Goal: Communication & Community: Answer question/provide support

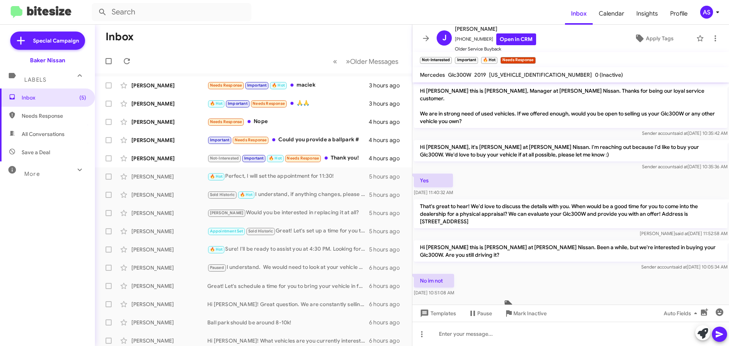
scroll to position [334, 0]
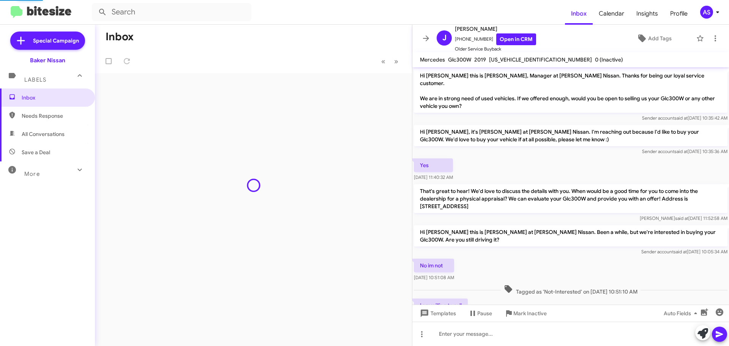
scroll to position [303, 0]
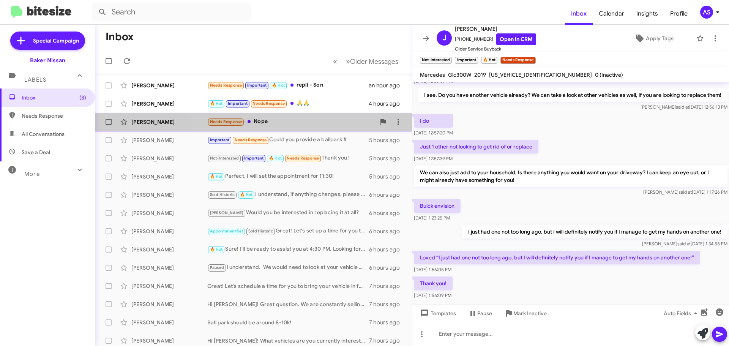
click at [285, 124] on div "Needs Response Nope" at bounding box center [291, 121] width 168 height 9
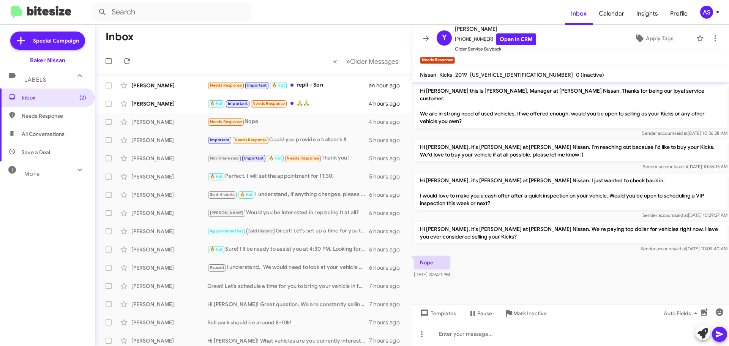
click at [696, 332] on button at bounding box center [703, 332] width 15 height 15
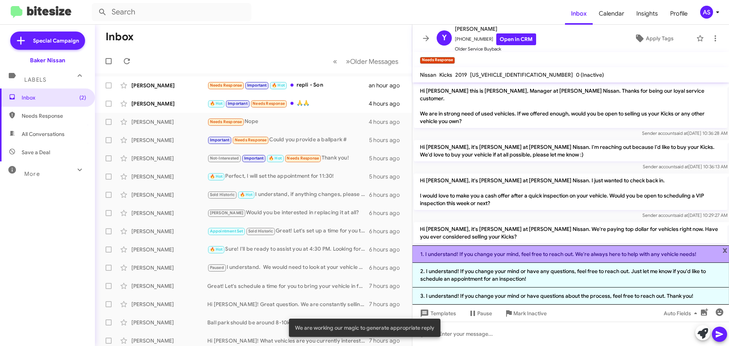
click at [530, 255] on li "1. I understand! If you change your mind, feel free to reach out. We're always …" at bounding box center [571, 253] width 317 height 17
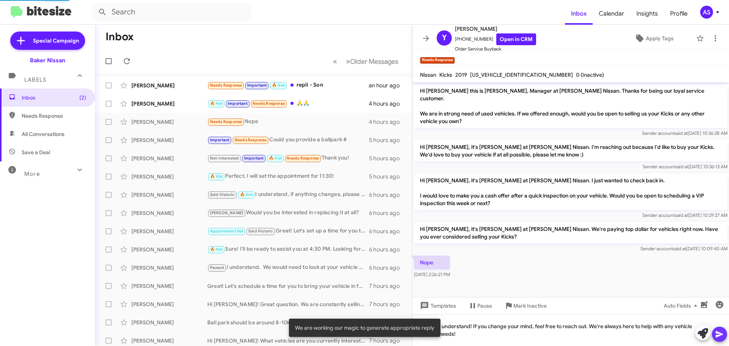
click at [721, 337] on icon at bounding box center [719, 334] width 9 height 9
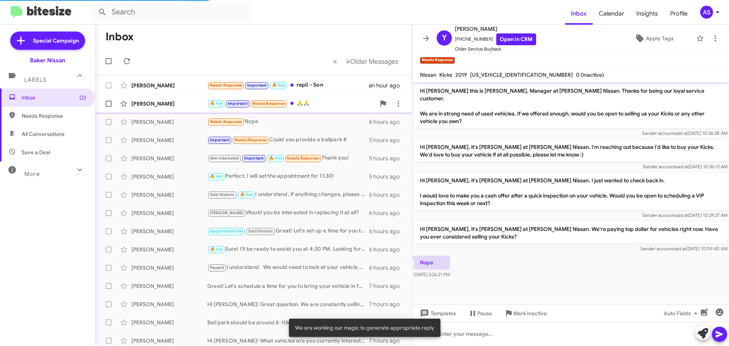
click at [308, 100] on div "🔥 Hot Important Needs Response 🙏🙏" at bounding box center [291, 103] width 168 height 9
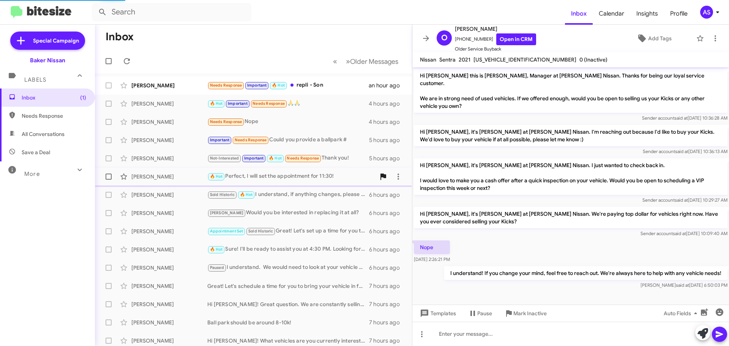
scroll to position [247, 0]
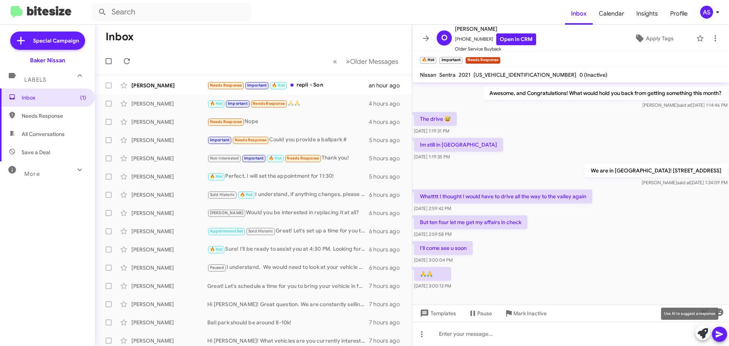
click at [704, 330] on icon at bounding box center [703, 333] width 11 height 11
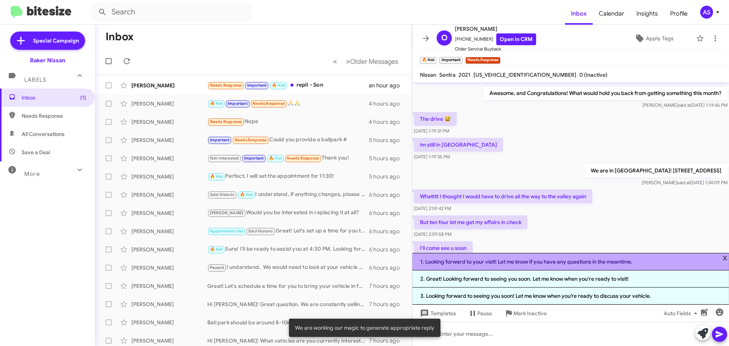
click at [527, 264] on li "1. Looking forward to your visit! Let me know if you have any questions in the …" at bounding box center [571, 261] width 317 height 17
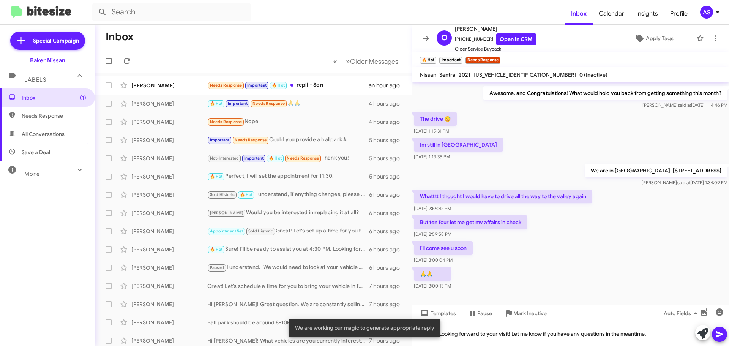
click at [723, 336] on icon at bounding box center [719, 334] width 9 height 9
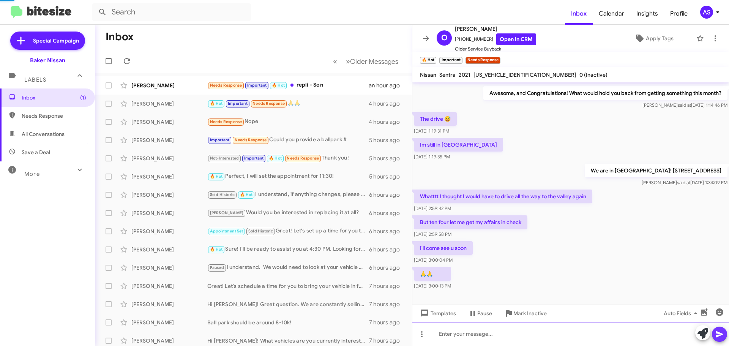
scroll to position [0, 0]
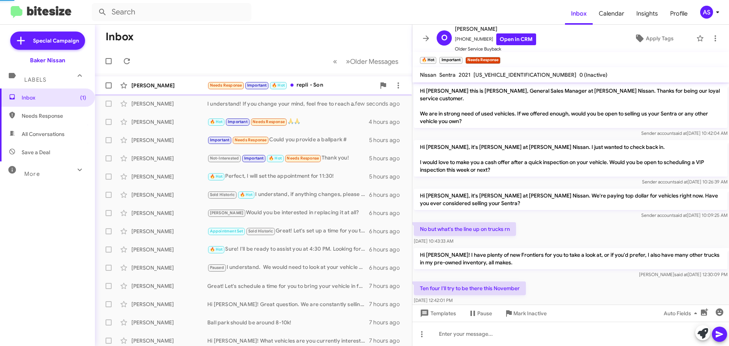
click at [323, 85] on div "Needs Response Important 🔥 Hot repli - Son" at bounding box center [291, 85] width 168 height 9
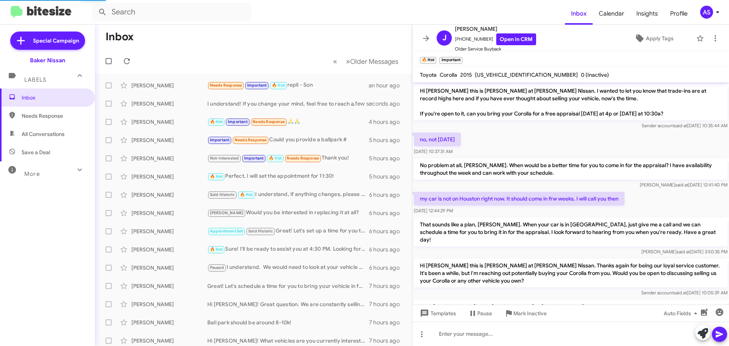
scroll to position [159, 0]
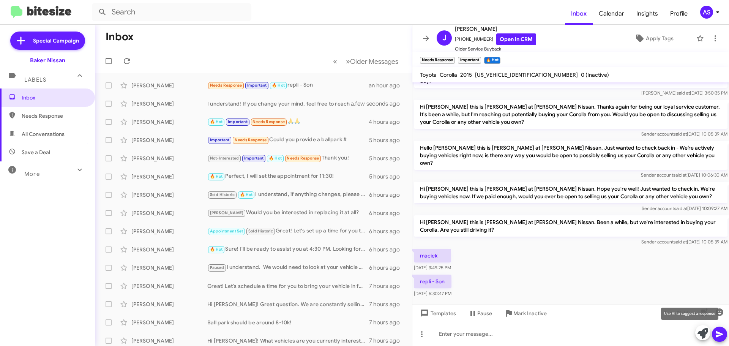
click at [707, 329] on icon at bounding box center [703, 333] width 11 height 11
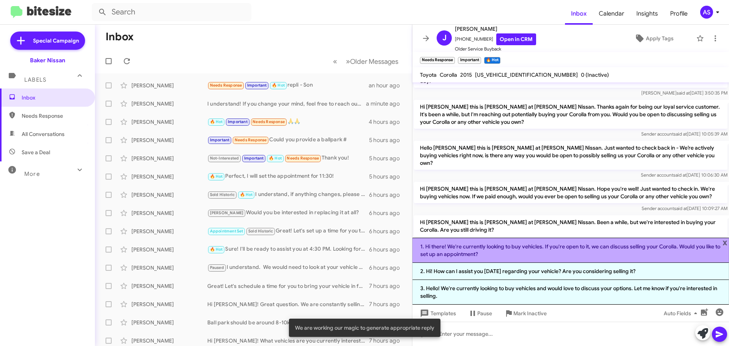
click at [561, 251] on li "1. Hi there! We're currently looking to buy vehicles. If you're open to it, we …" at bounding box center [571, 250] width 317 height 25
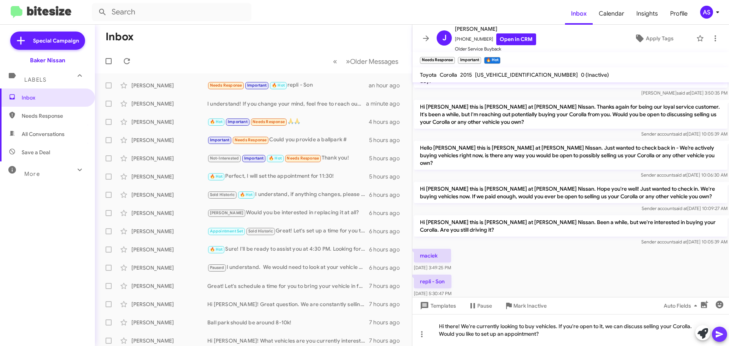
click at [718, 331] on icon at bounding box center [719, 334] width 9 height 9
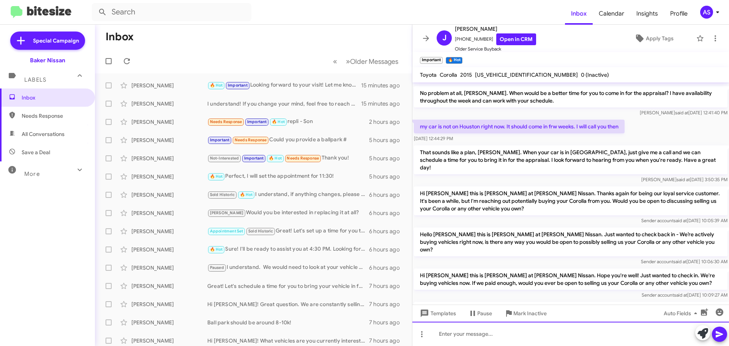
scroll to position [194, 0]
